Goal: Task Accomplishment & Management: Manage account settings

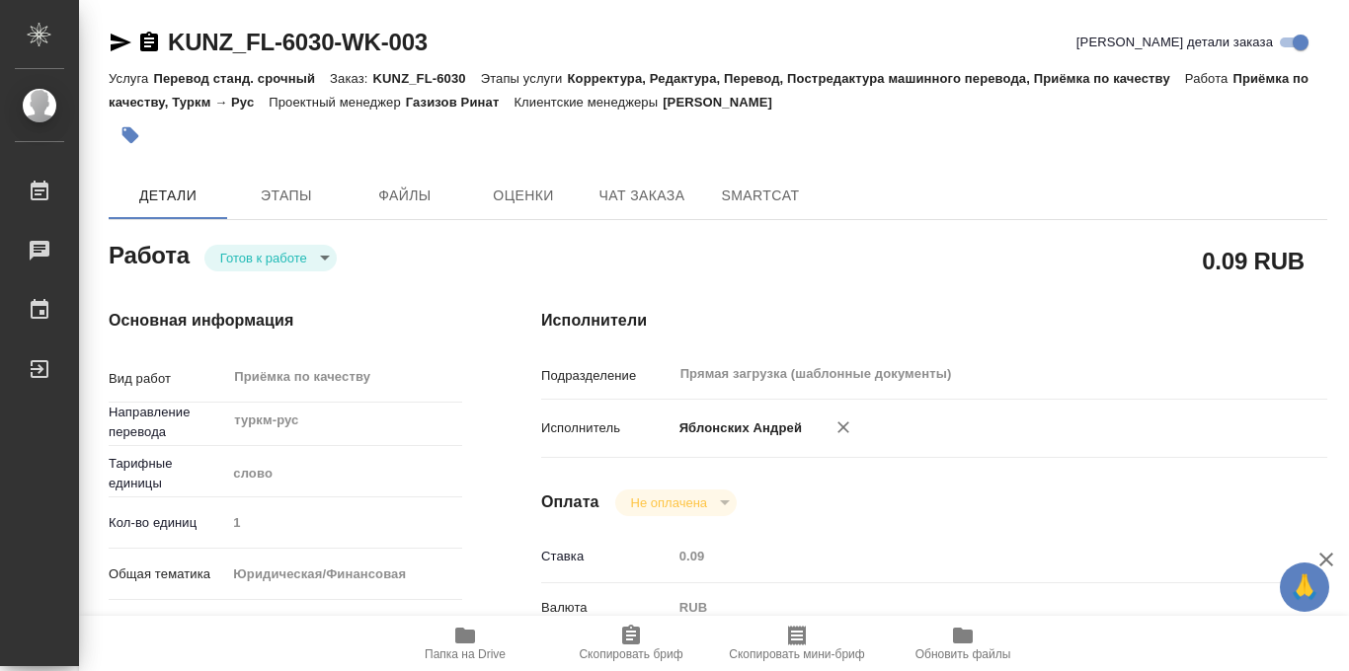
click at [318, 265] on body "🙏 .cls-1 fill:#fff; AWATERA Iablonskikh [PERSON_NAME] 0 Чаты График Выйти KUNZ_…" at bounding box center [674, 335] width 1349 height 671
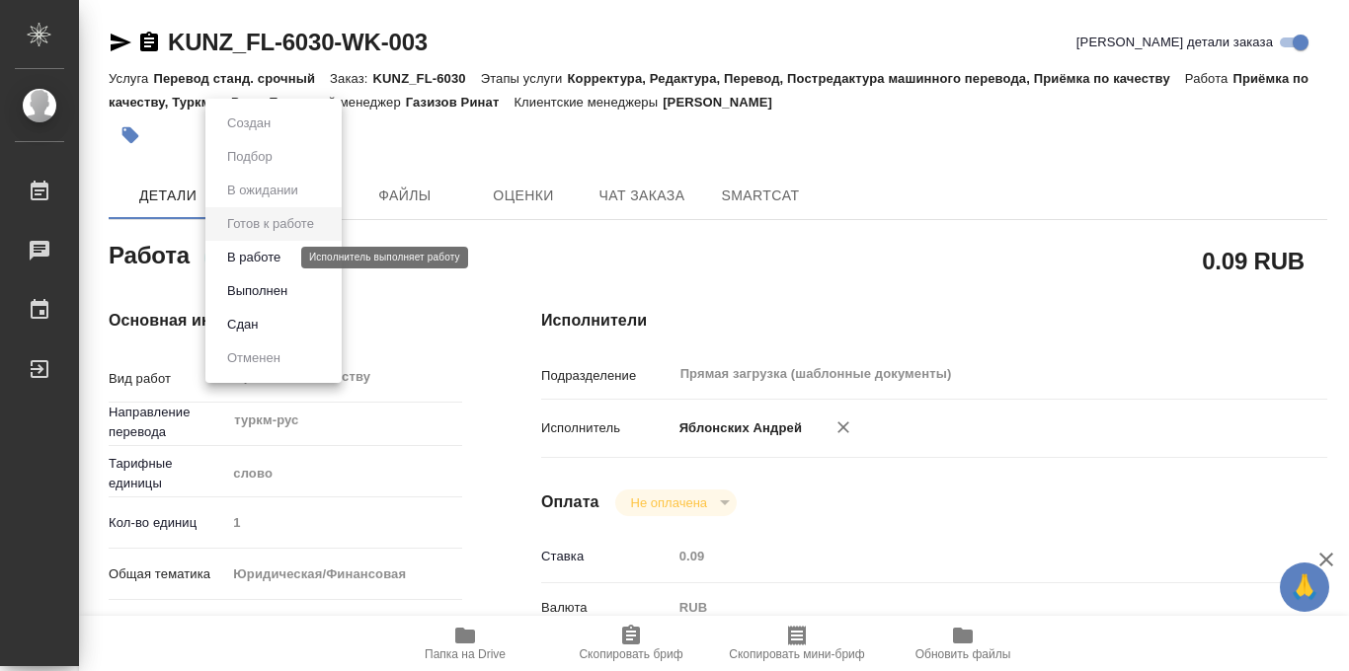
click at [273, 254] on button "В работе" at bounding box center [253, 258] width 65 height 22
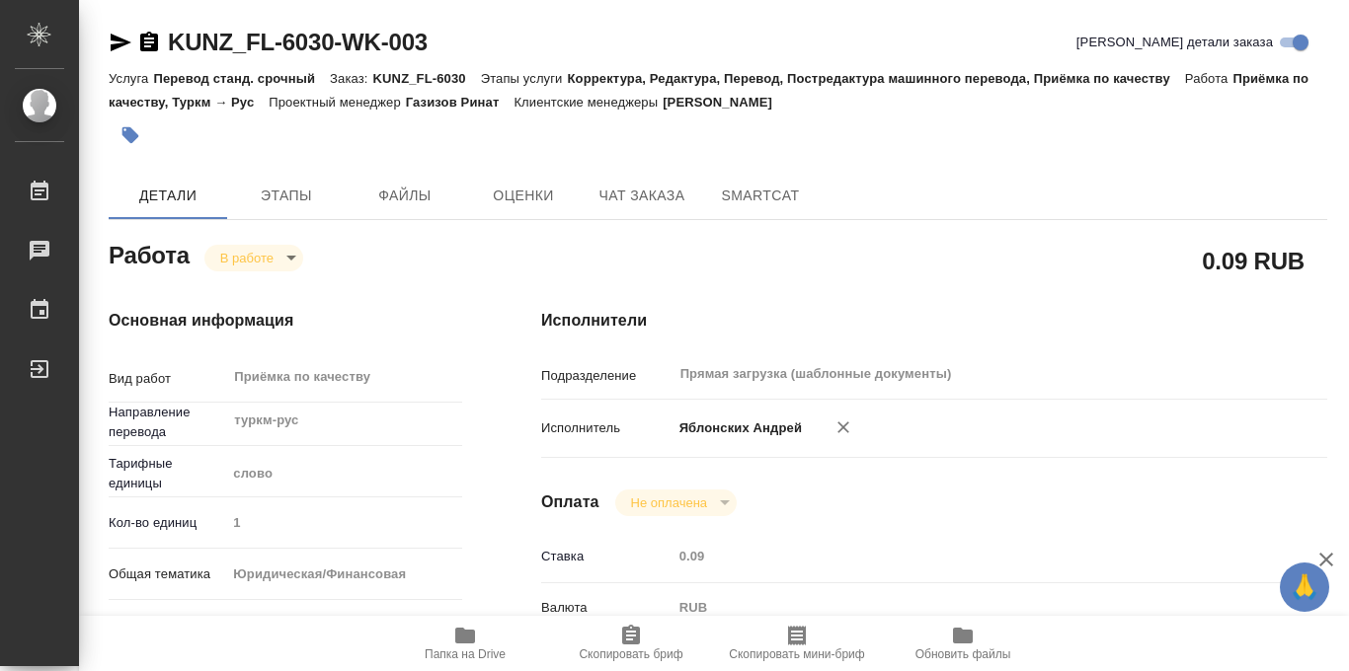
type textarea "x"
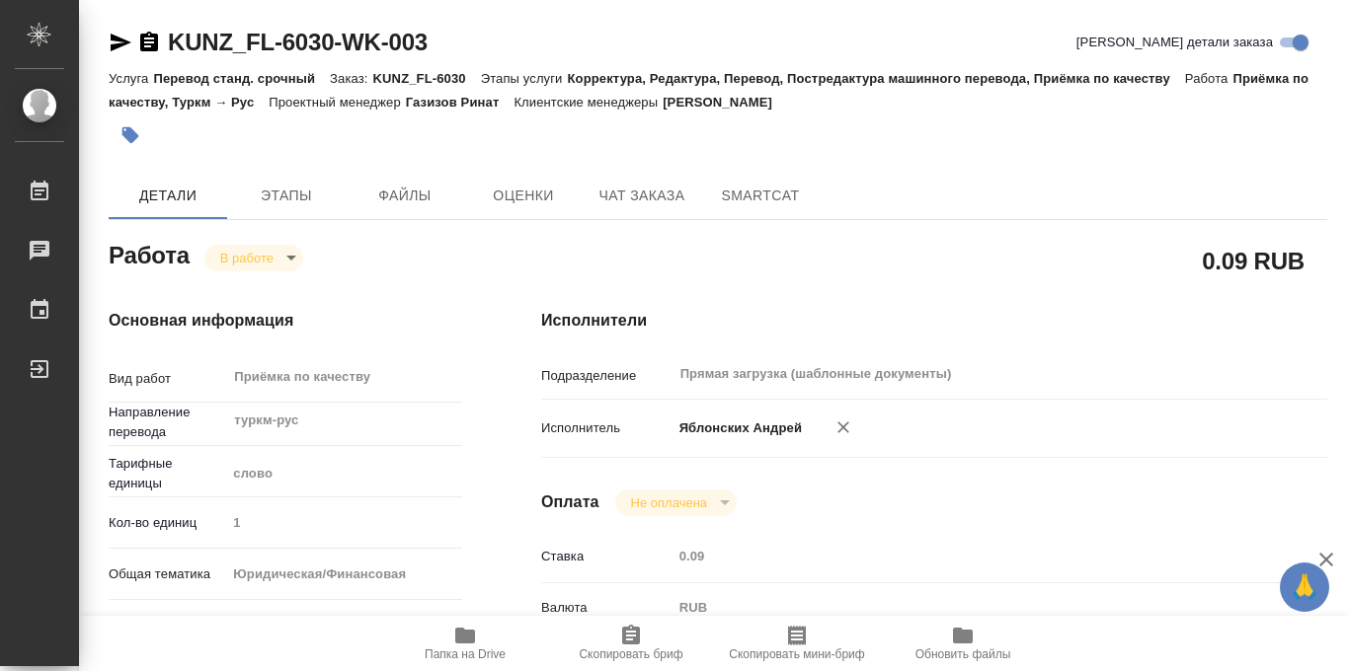
type textarea "x"
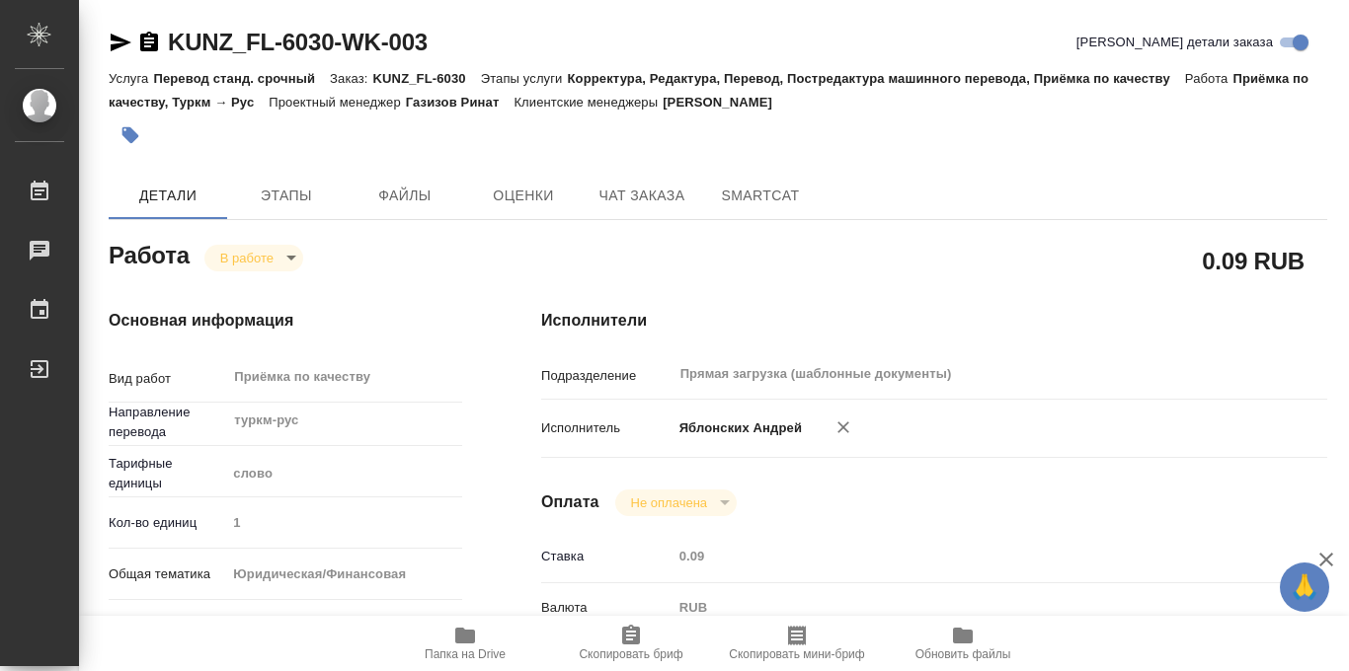
click at [135, 131] on icon "button" at bounding box center [130, 135] width 20 height 20
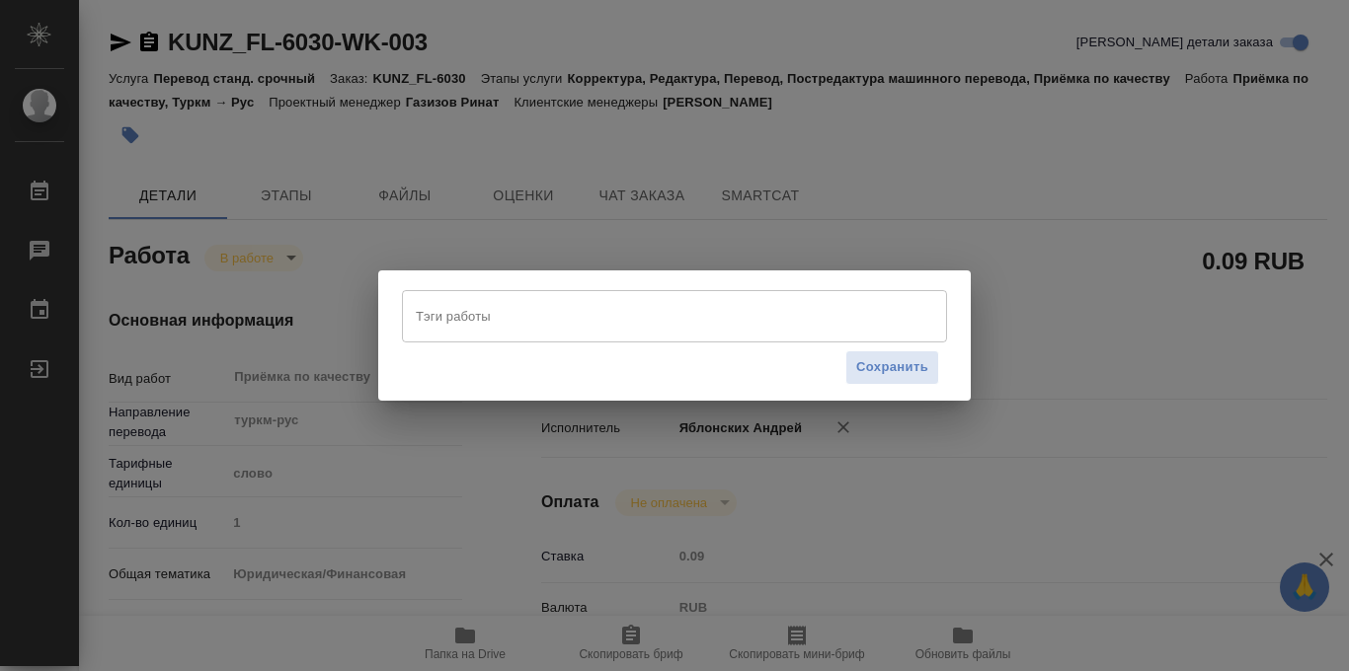
click at [450, 314] on input "Тэги работы" at bounding box center [656, 316] width 490 height 34
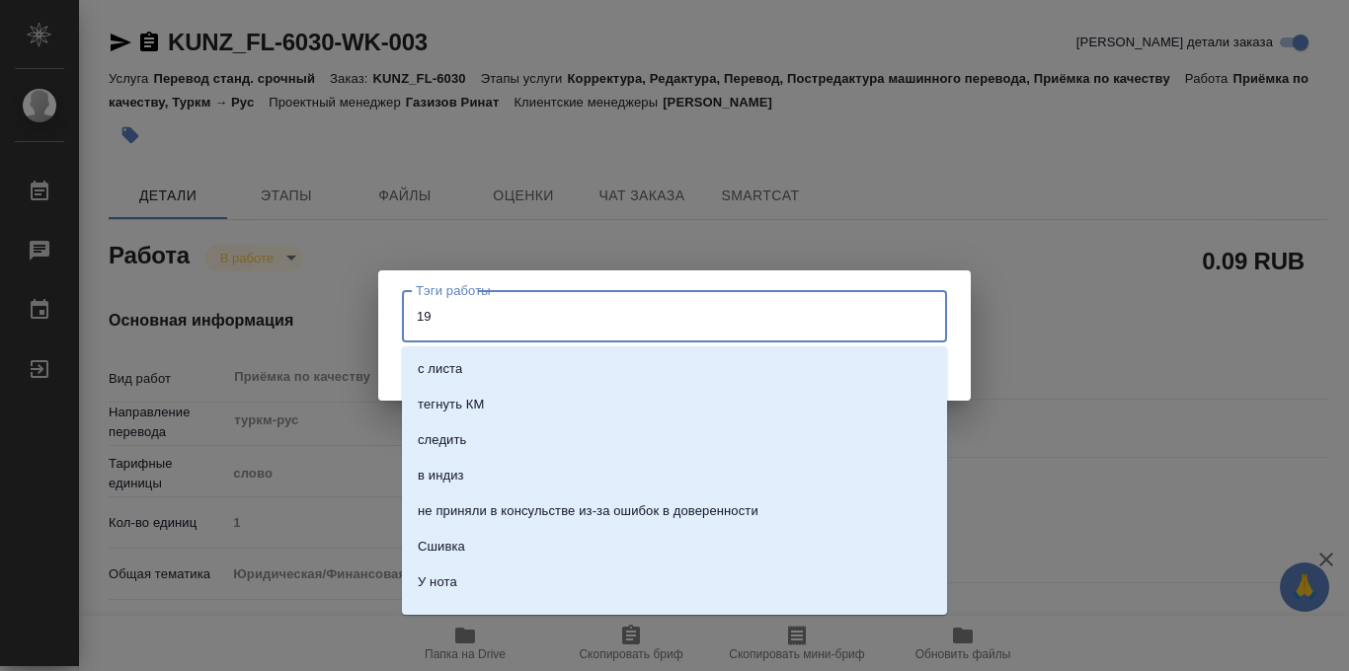
type input "192"
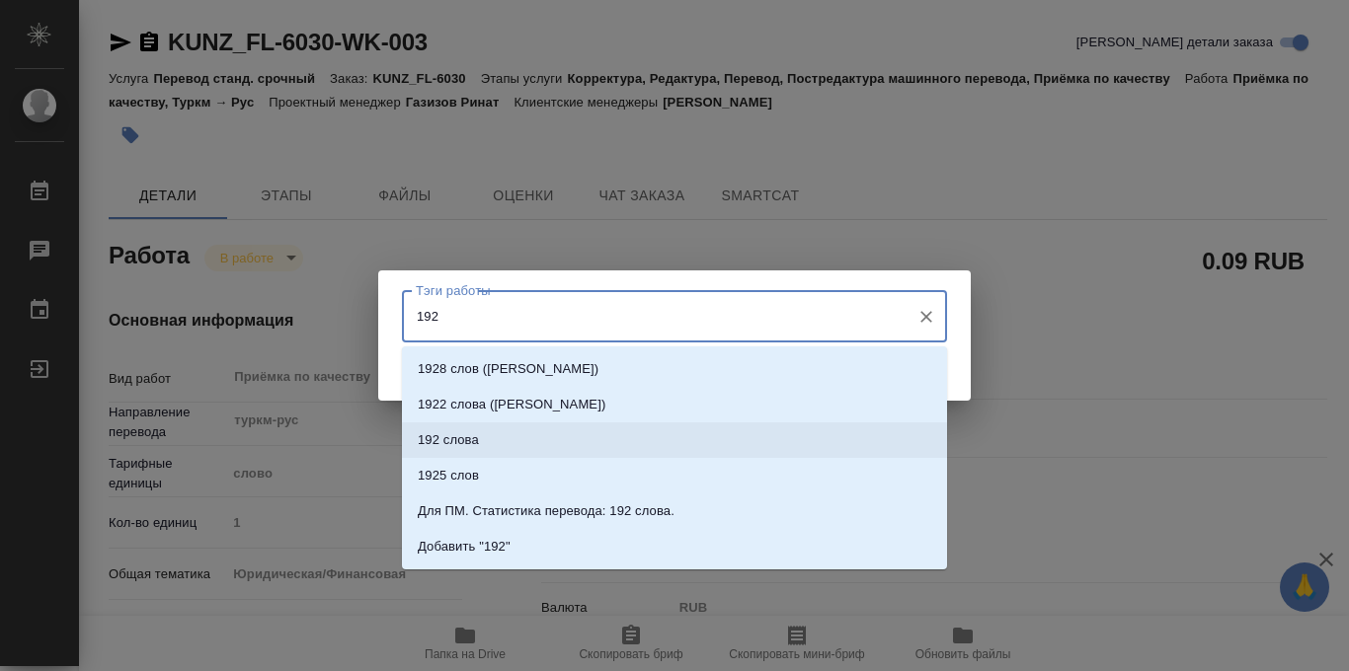
click at [485, 444] on li "192 слова" at bounding box center [674, 441] width 545 height 36
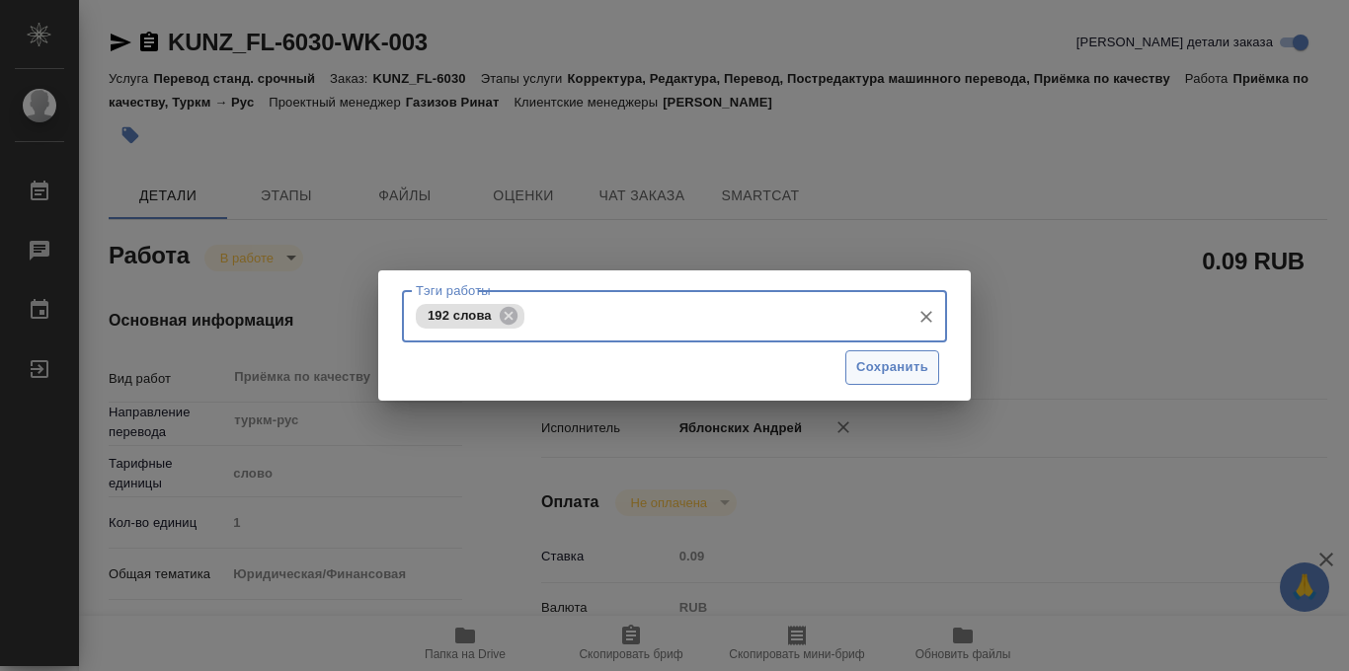
click at [921, 368] on span "Сохранить" at bounding box center [892, 367] width 72 height 23
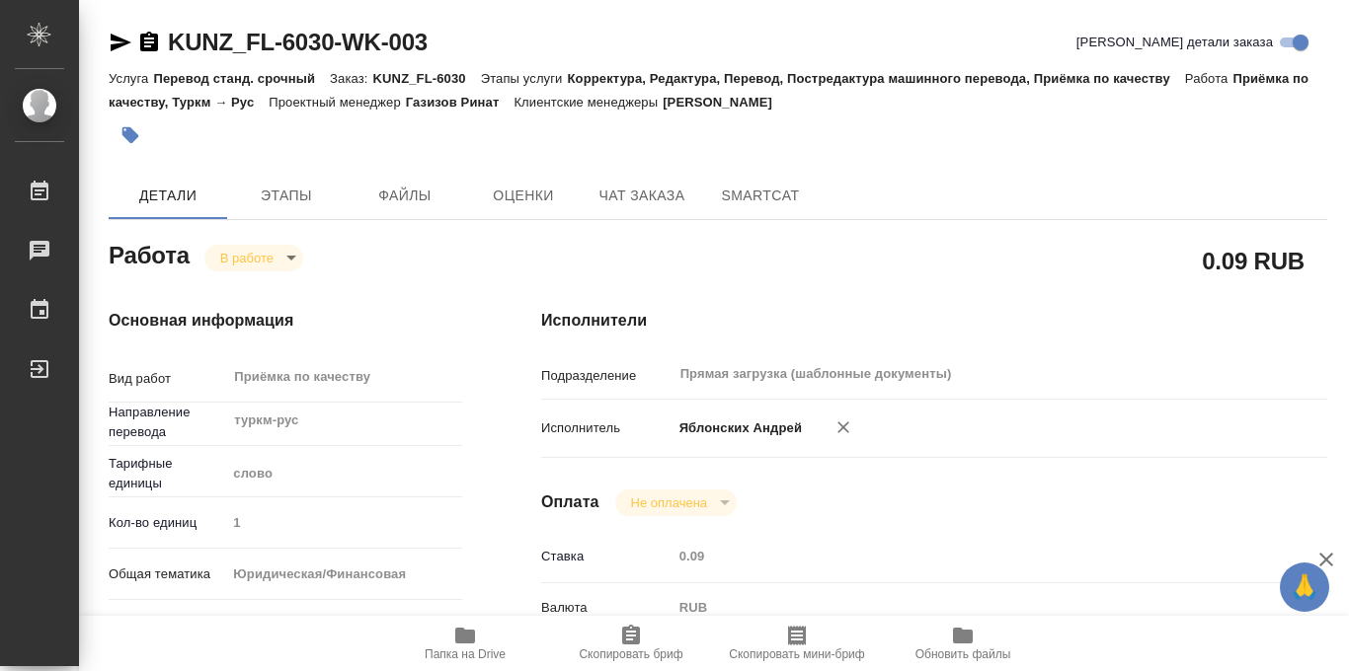
type input "inProgress"
type textarea "Приёмка по качеству"
type textarea "x"
type input "туркм-рус"
type input "5a8b1489cc6b4906c91bfd90"
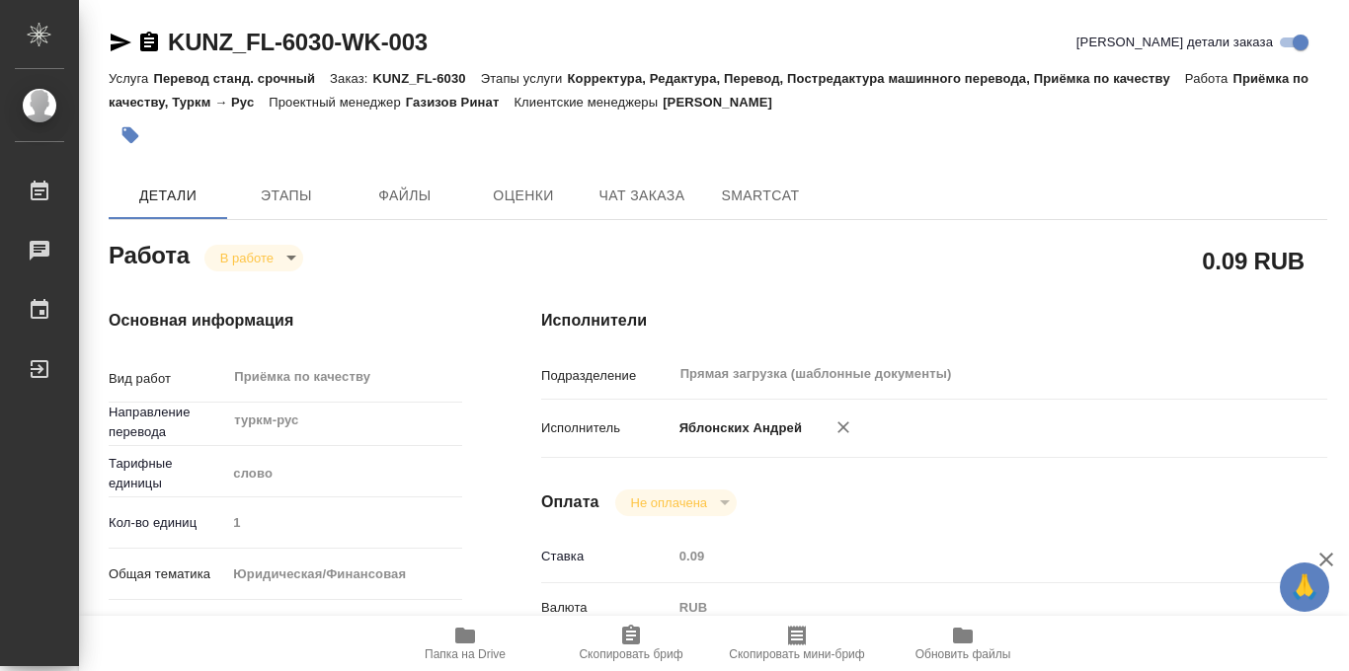
type input "1"
type input "yr-fn"
type input "5a8b8b956a9677013d343cfe"
checkbox input "true"
type input "09.10.2025 16:40"
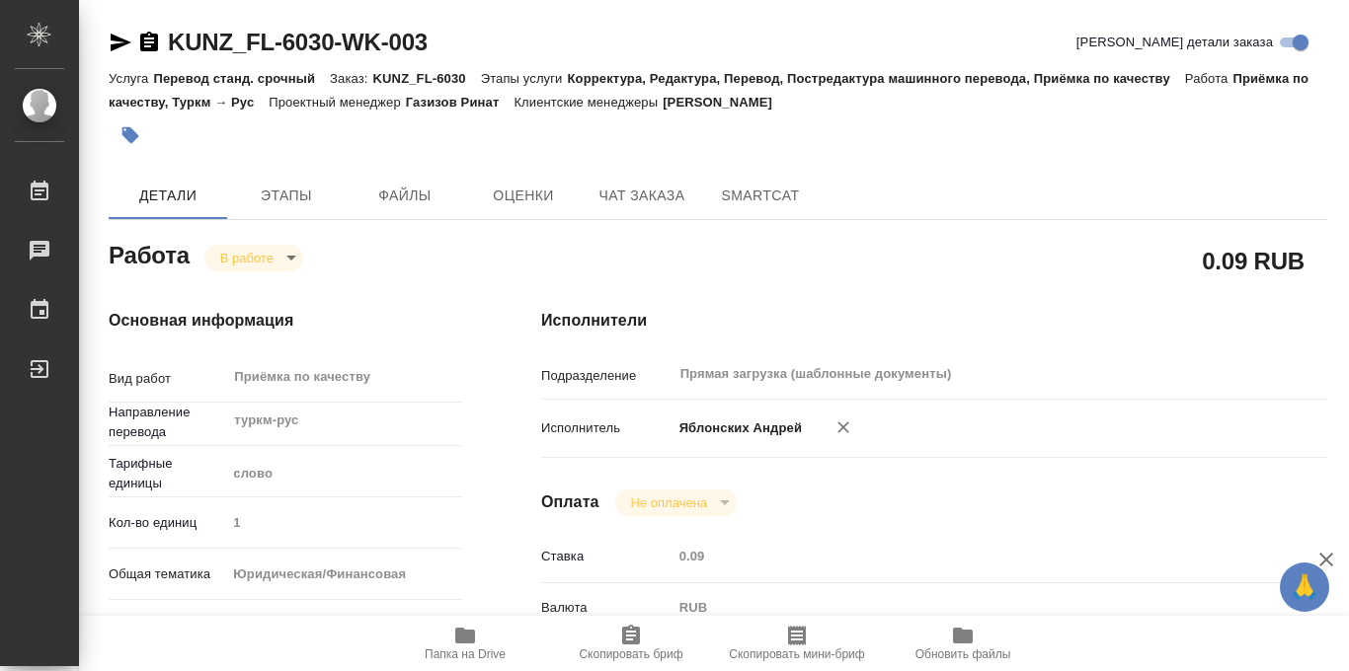
type input "09.10.2025 15:54"
type input "09.10.2025 17:00"
type input "Прямая загрузка (шаблонные документы)"
type input "notPayed"
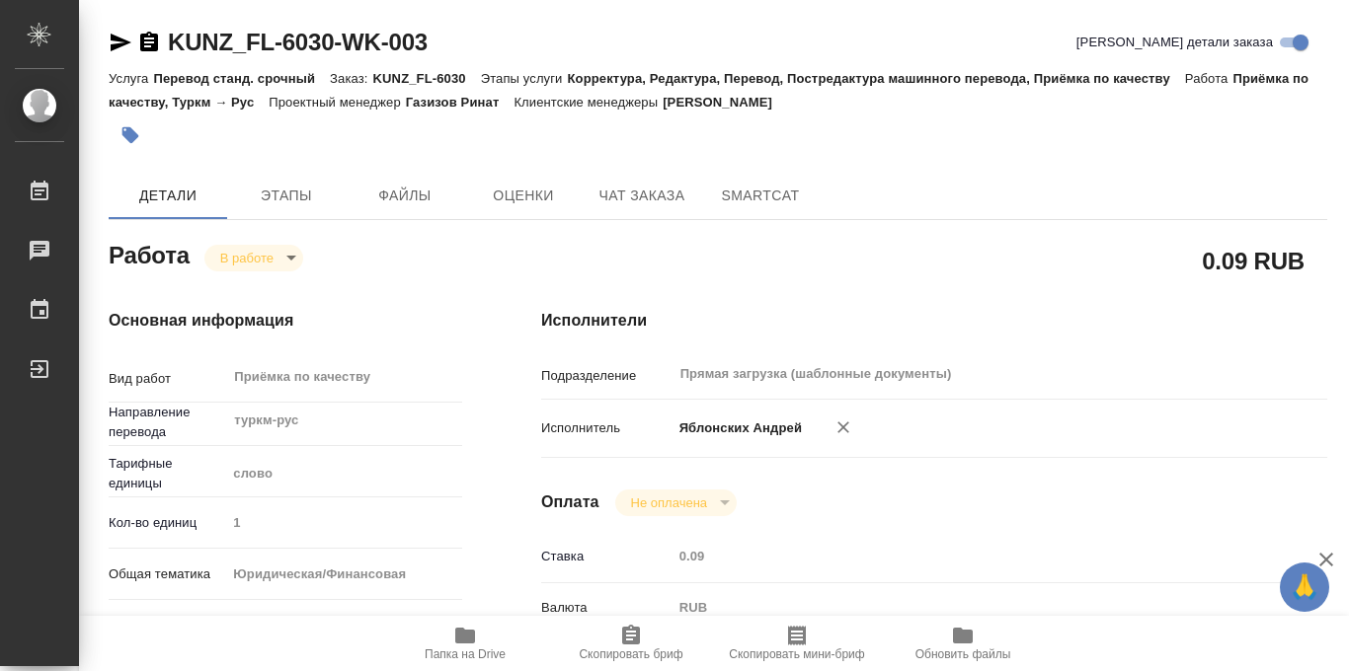
type input "0.09"
type input "RUB"
type input "Яблонских Андрей"
type textarea "x"
type textarea "/Clients/FL_KUNZ/Orders/KUNZ_FL-6030/Corrected/KUNZ_FL-6030-WK-003"
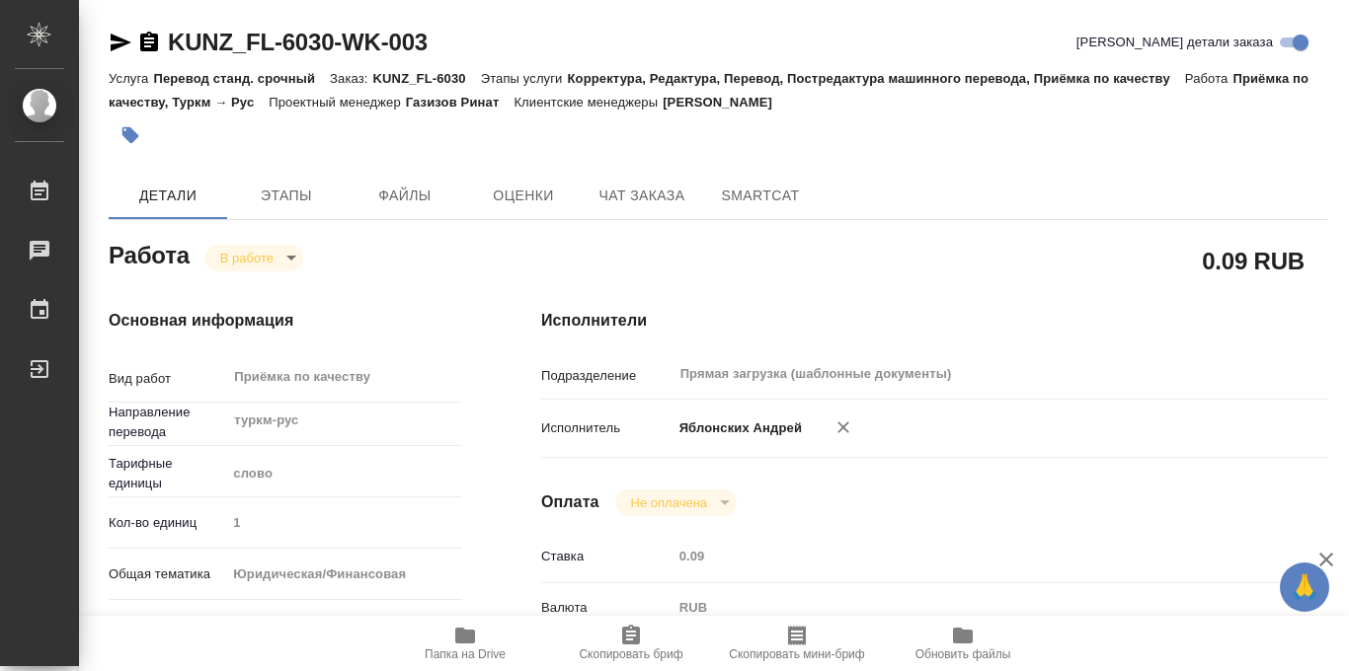
type textarea "x"
type input "KUNZ_FL-6030"
type input "Перевод станд. срочный"
type input "Корректура, Редактура, Перевод, Постредактура машинного перевода, Приёмка по ка…"
type input "Веселова Юлия"
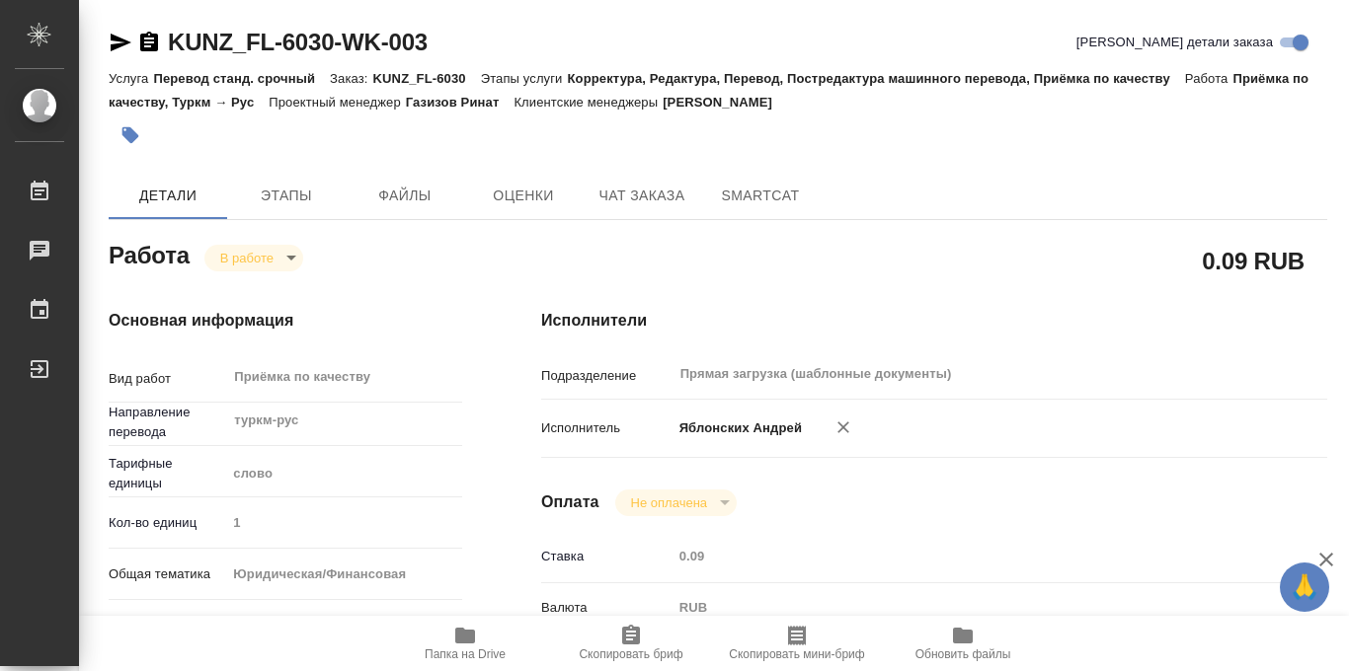
type input "/Clients/FL_KUNZ/Orders/KUNZ_FL-6030"
type textarea "x"
type textarea "-) полный перенабор справки + перевод печати -) перевод печати на дипломе"
type textarea "x"
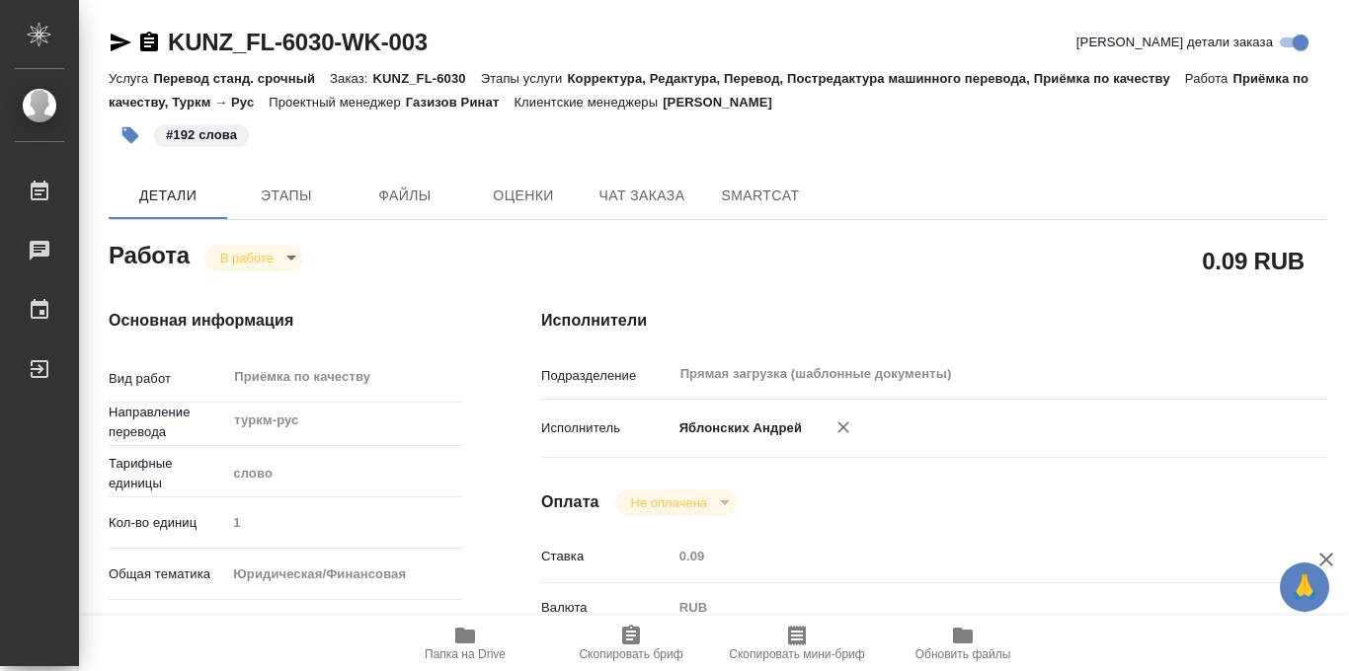
type textarea "x"
click at [289, 257] on body "🙏 .cls-1 fill:#fff; AWATERA Iablonskikh Andrei Работы 0 Чаты График Выйти KUNZ_…" at bounding box center [674, 335] width 1349 height 671
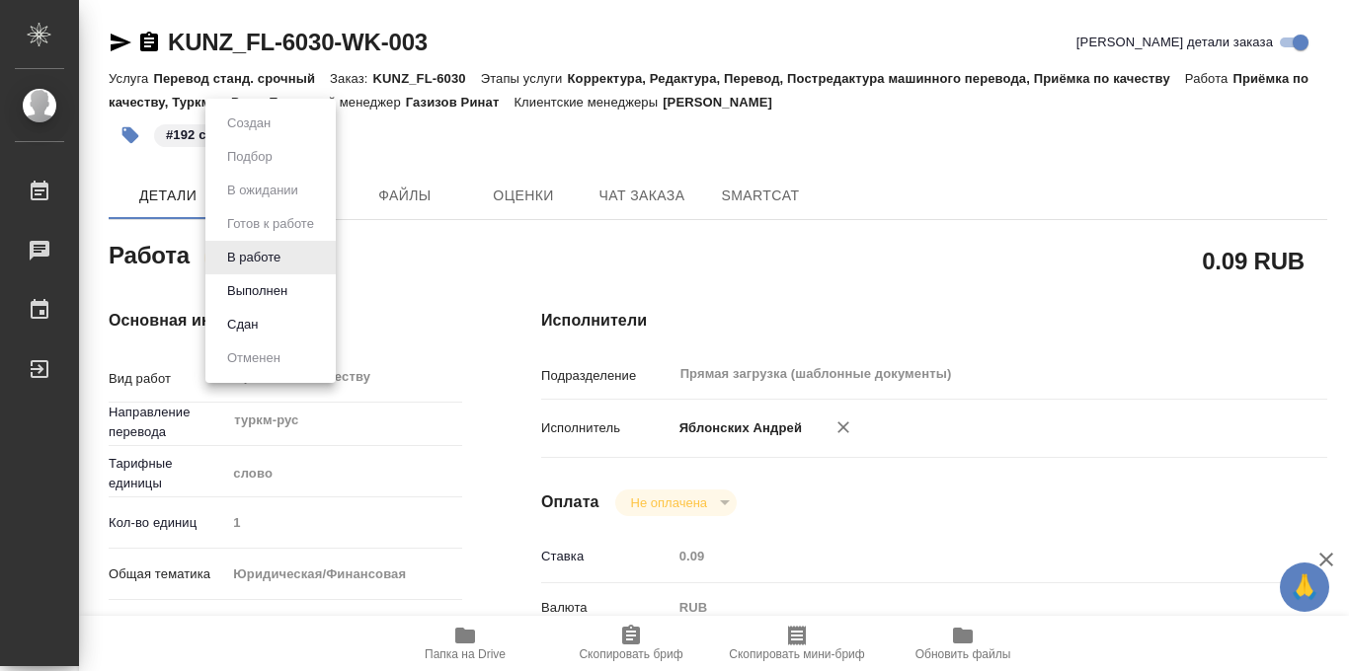
type textarea "x"
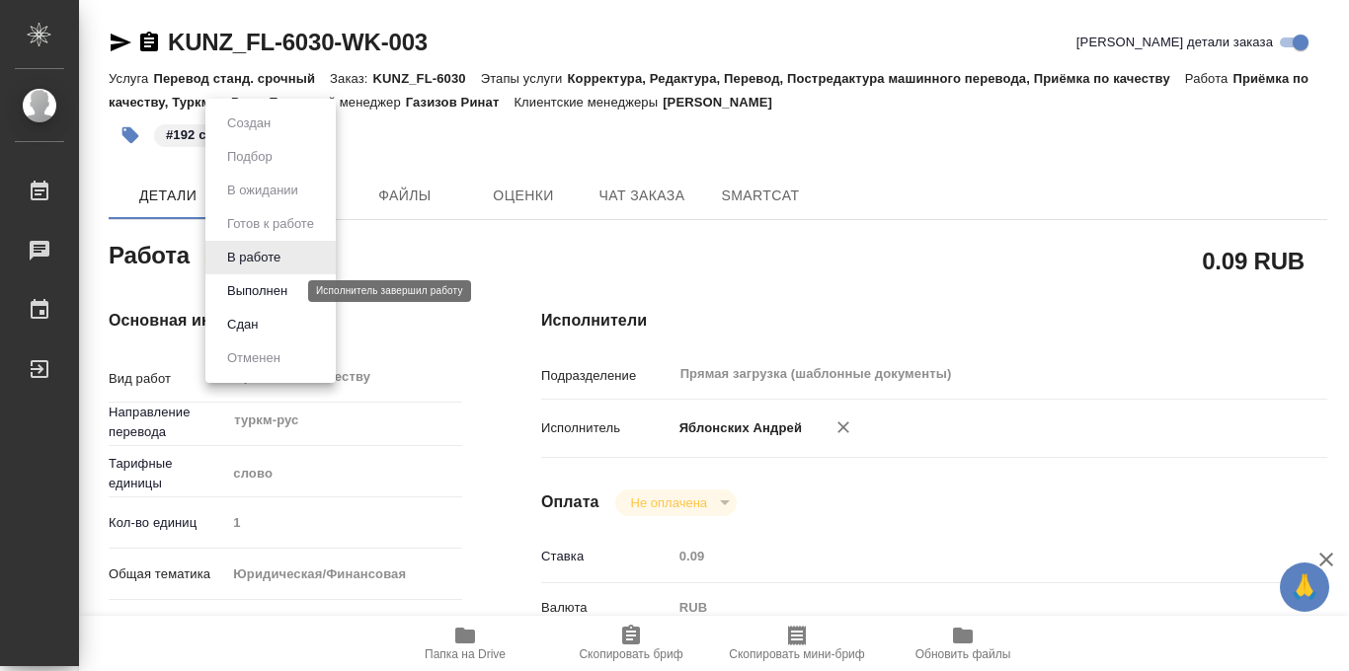
click at [269, 292] on button "Выполнен" at bounding box center [257, 291] width 72 height 22
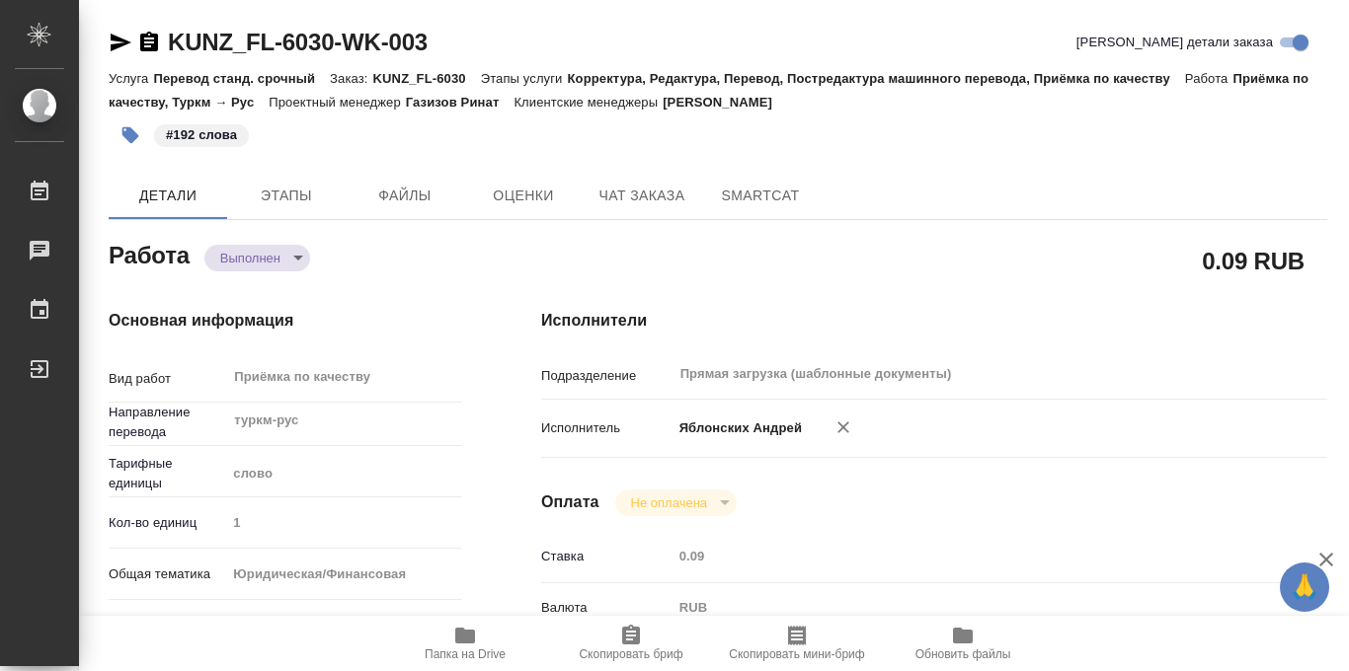
type textarea "x"
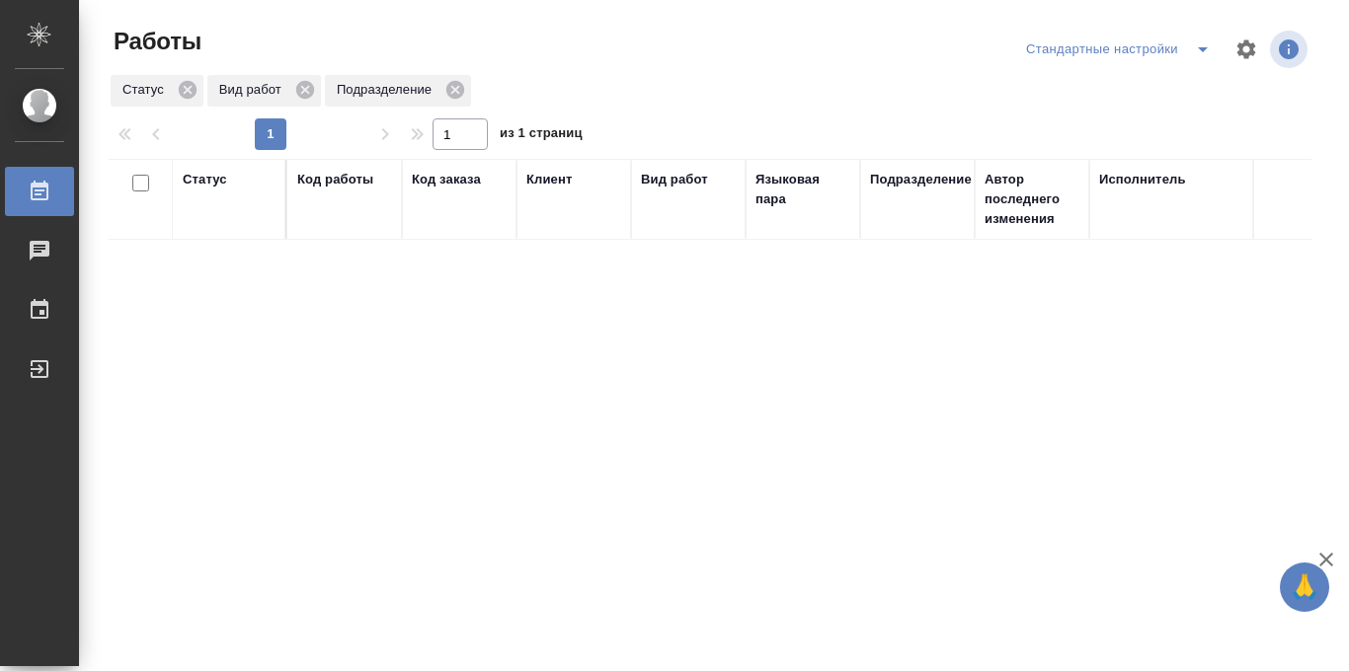
click at [1199, 44] on icon "split button" at bounding box center [1203, 50] width 24 height 24
click at [1114, 83] on li "в работе" at bounding box center [1118, 89] width 206 height 32
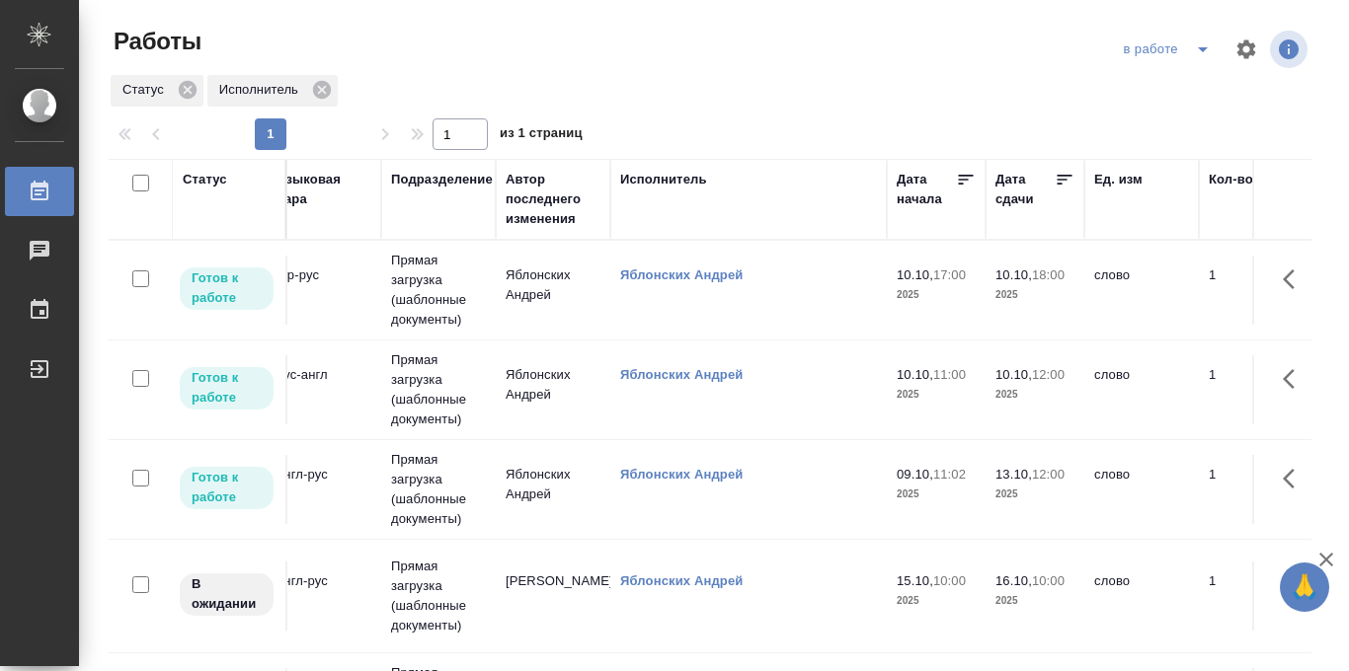
scroll to position [0, 488]
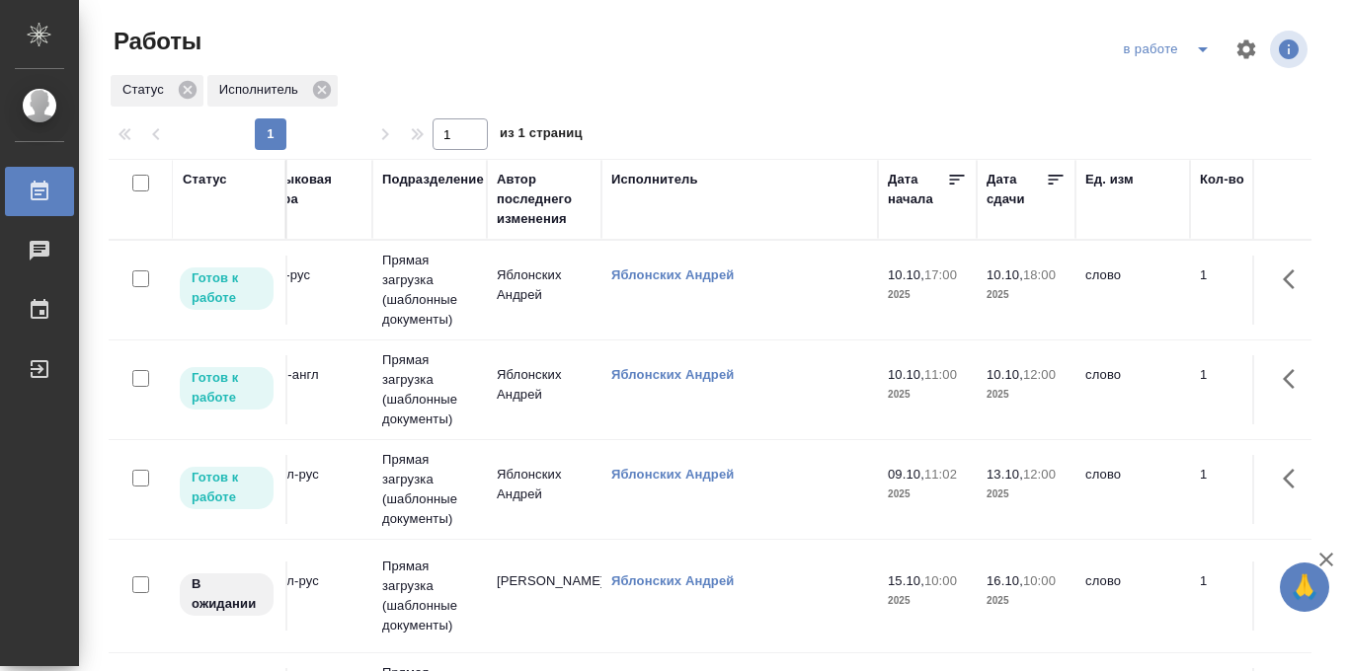
click at [1059, 180] on icon at bounding box center [1055, 180] width 20 height 20
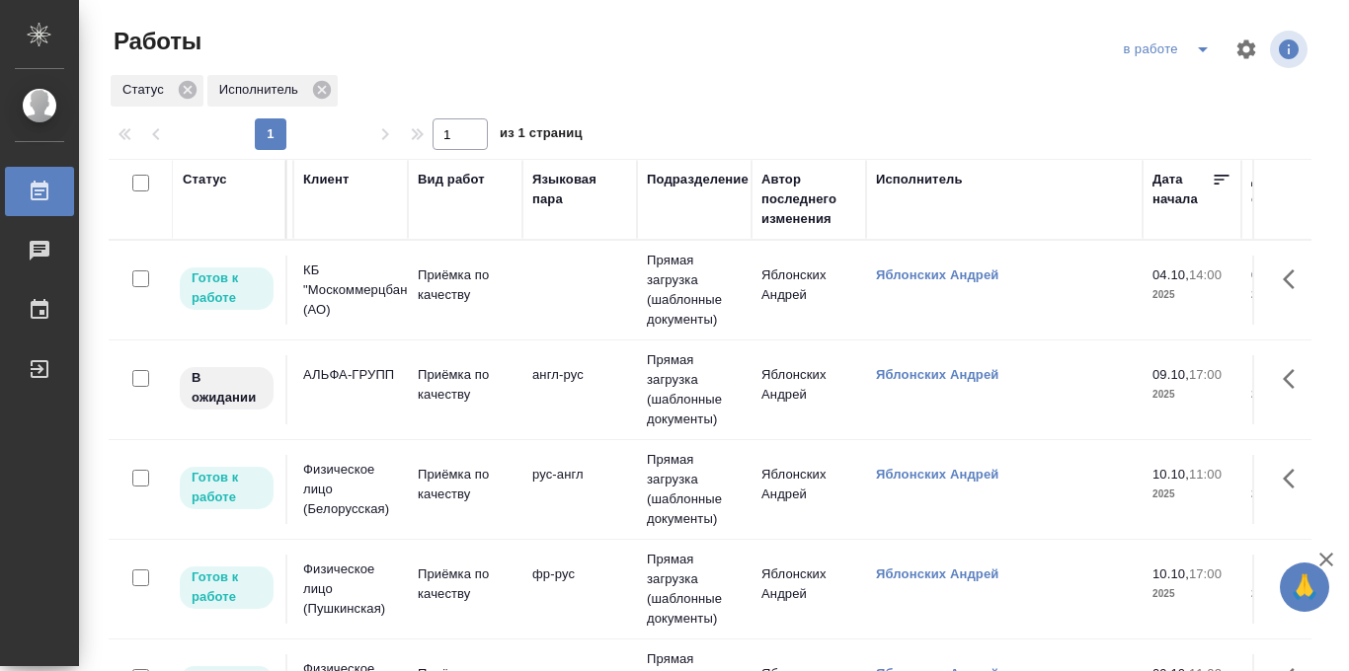
scroll to position [0, 0]
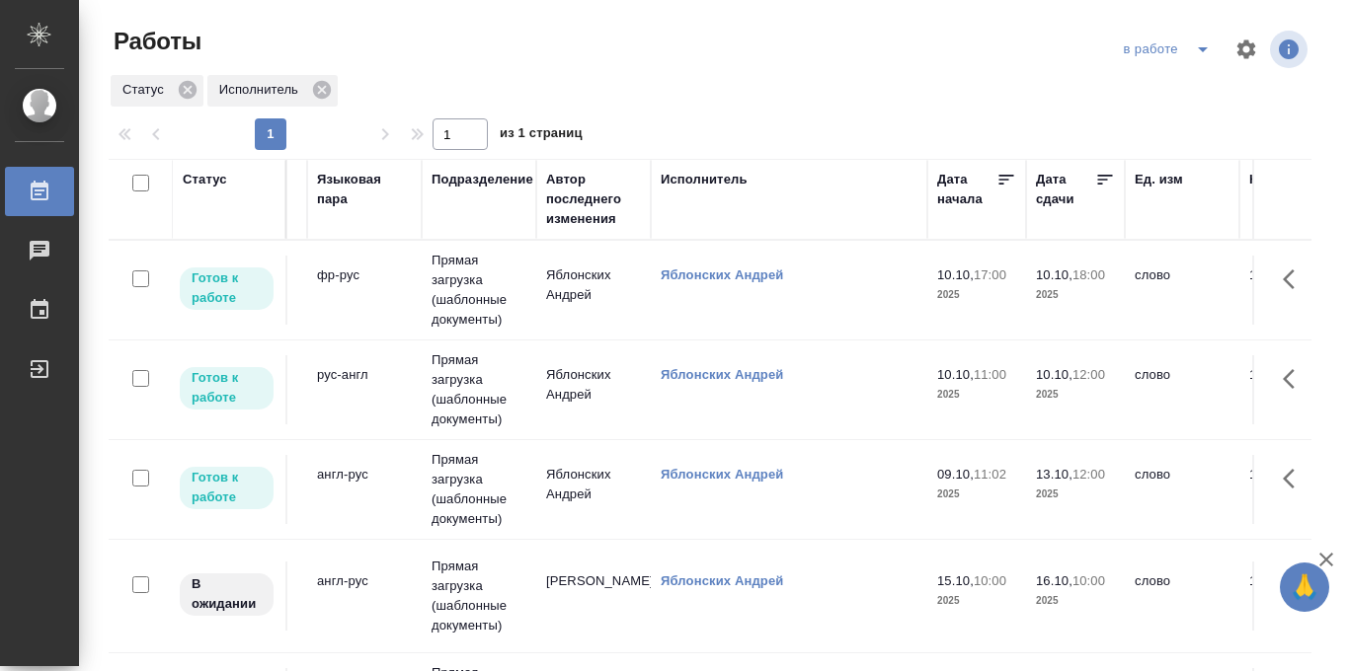
scroll to position [0, 445]
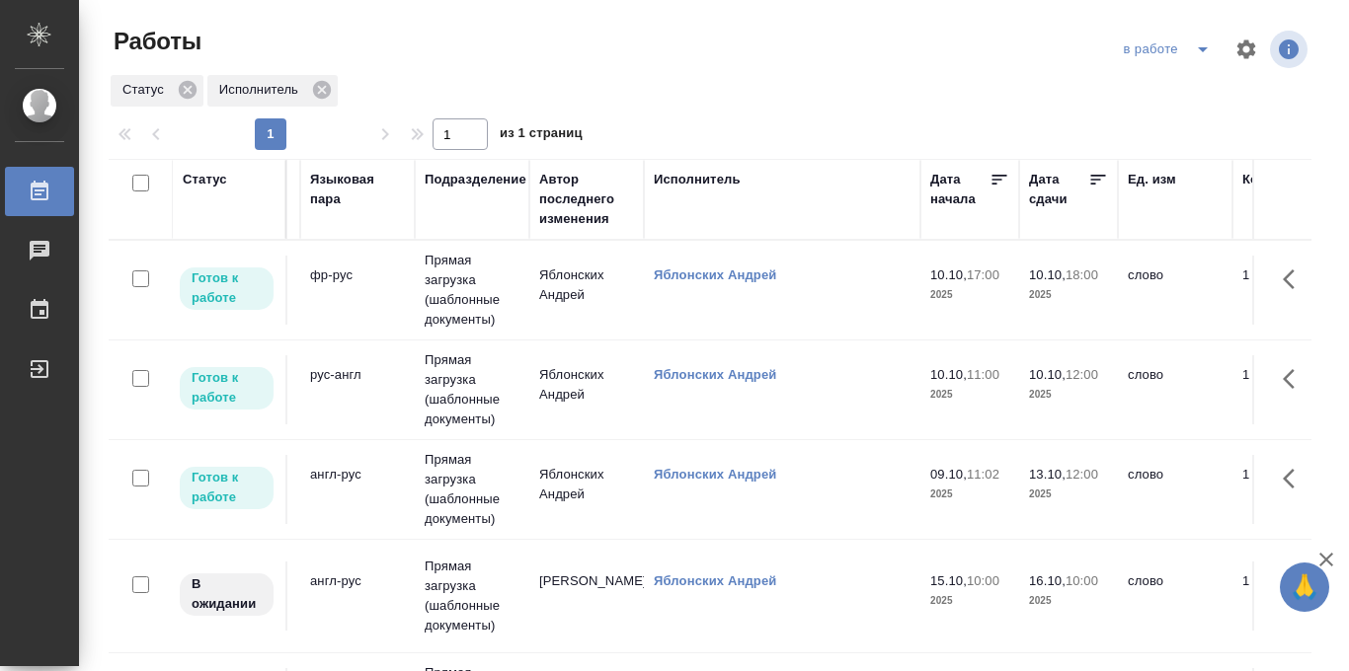
click at [1102, 175] on icon at bounding box center [1098, 180] width 15 height 10
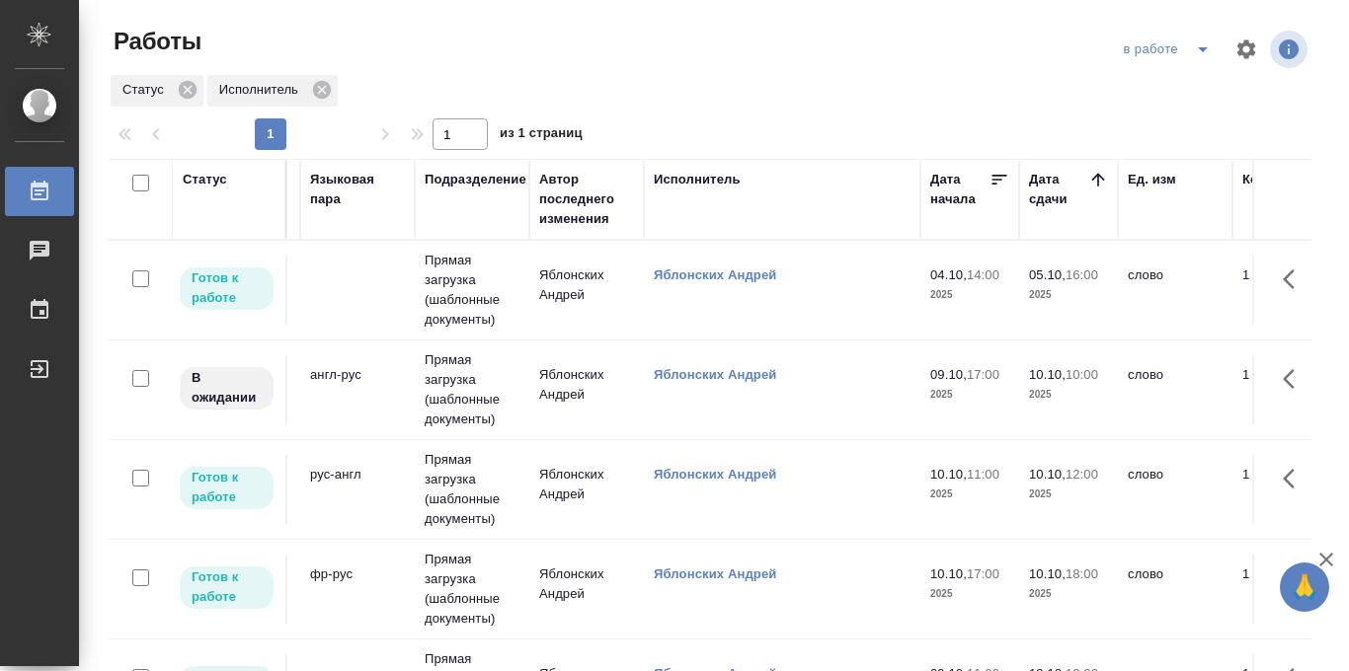
click at [456, 389] on td "Прямая загрузка (шаблонные документы)" at bounding box center [472, 390] width 115 height 99
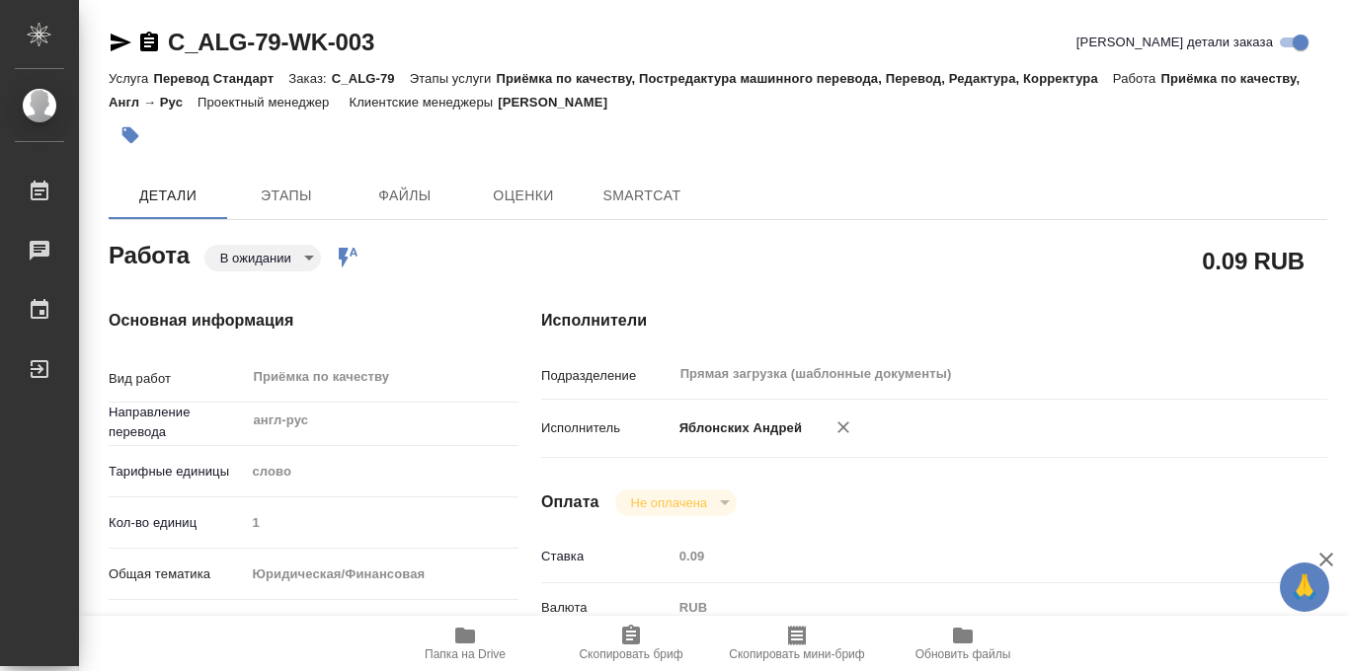
type textarea "x"
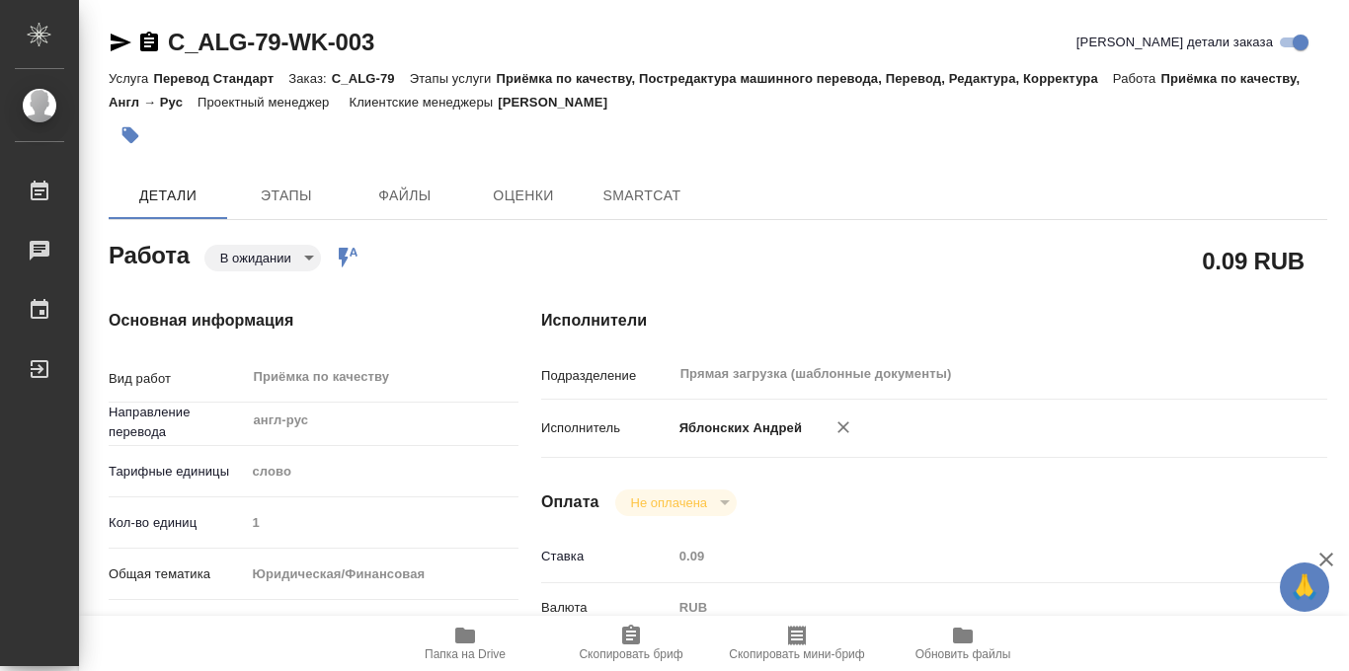
type textarea "x"
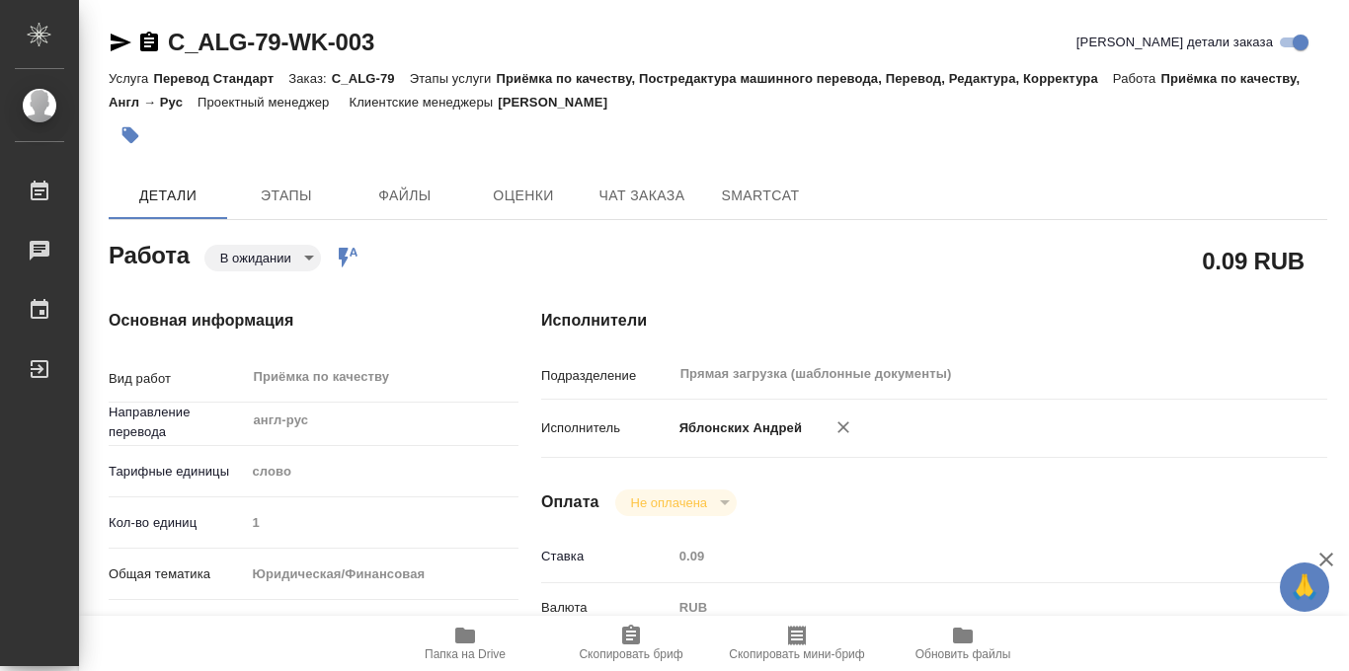
type textarea "x"
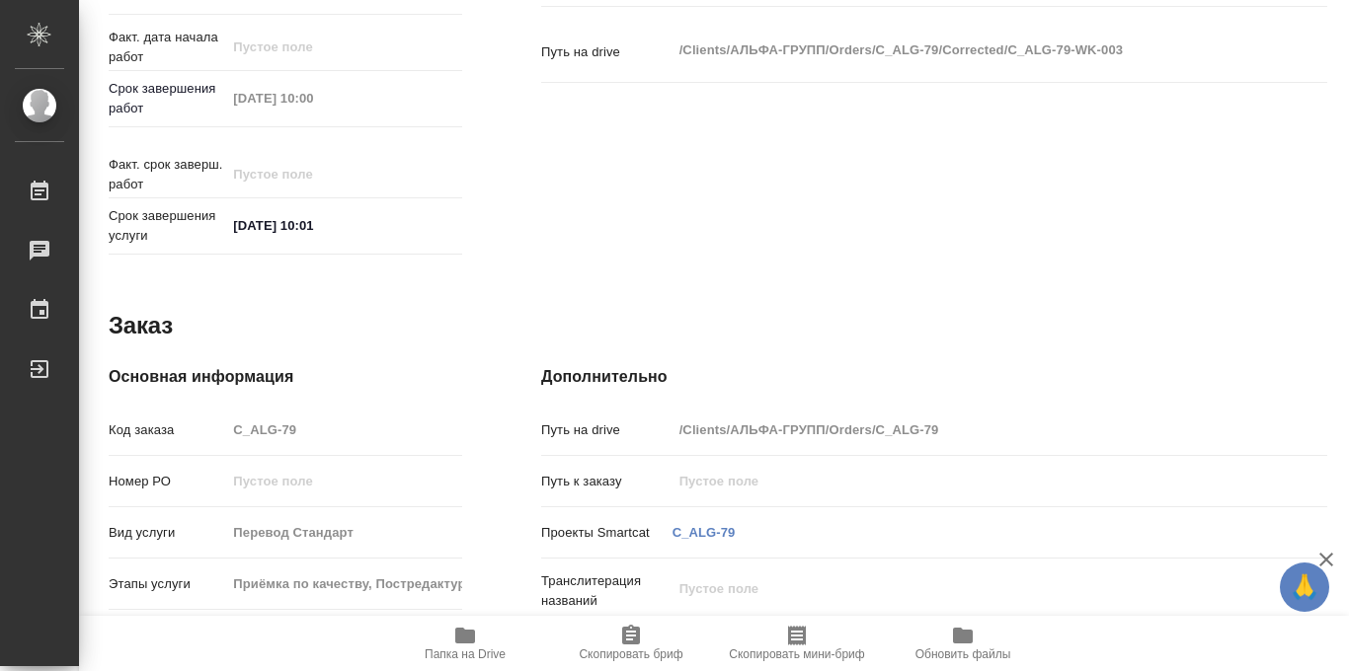
scroll to position [1052, 0]
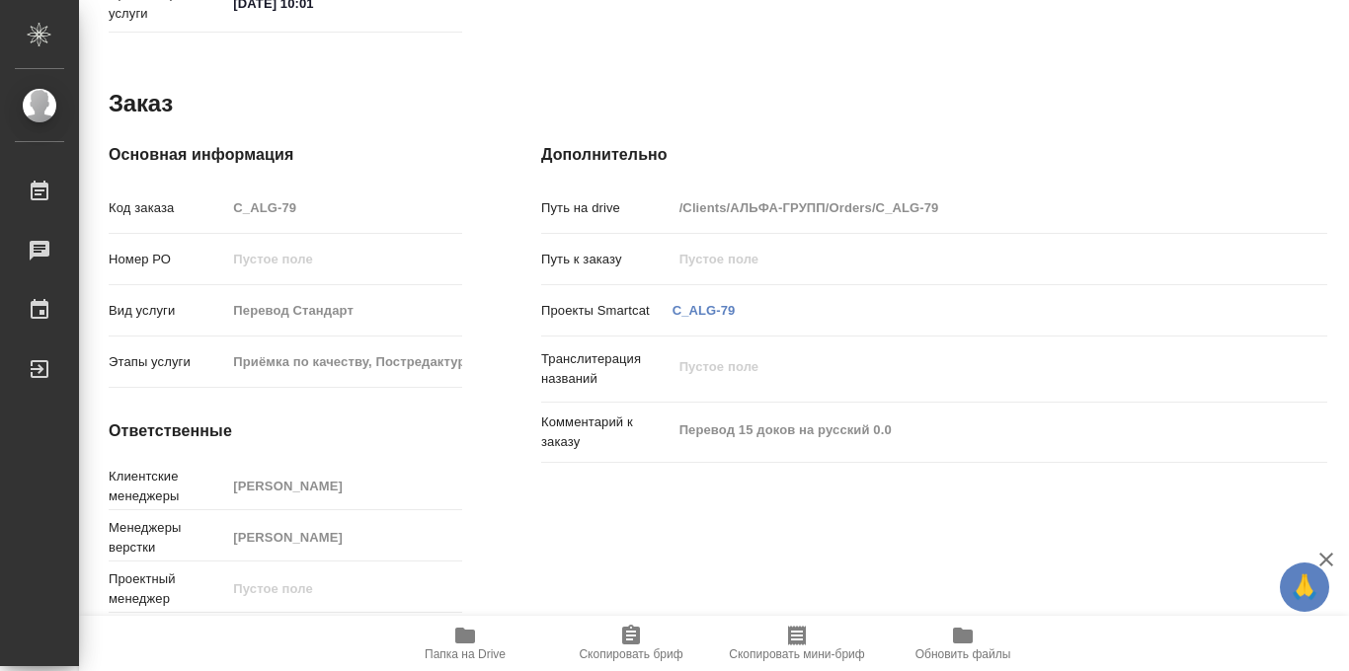
type textarea "x"
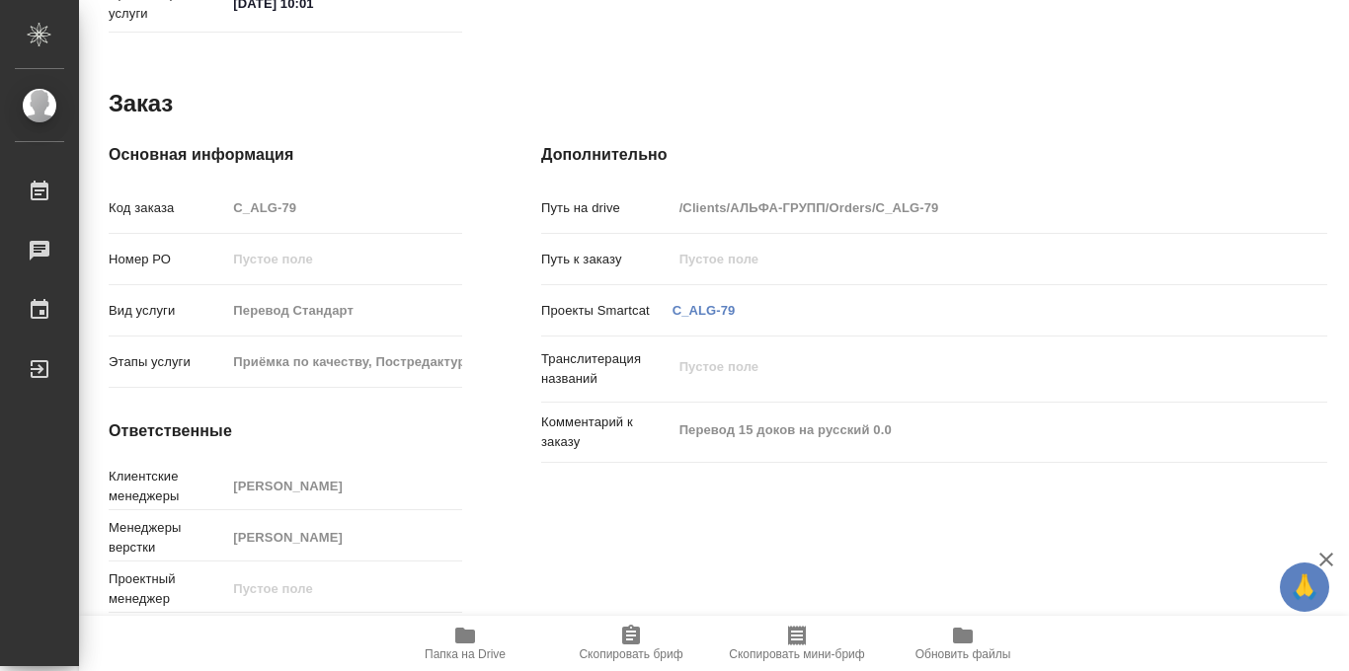
click at [464, 639] on icon "button" at bounding box center [465, 636] width 20 height 16
